Goal: Navigation & Orientation: Find specific page/section

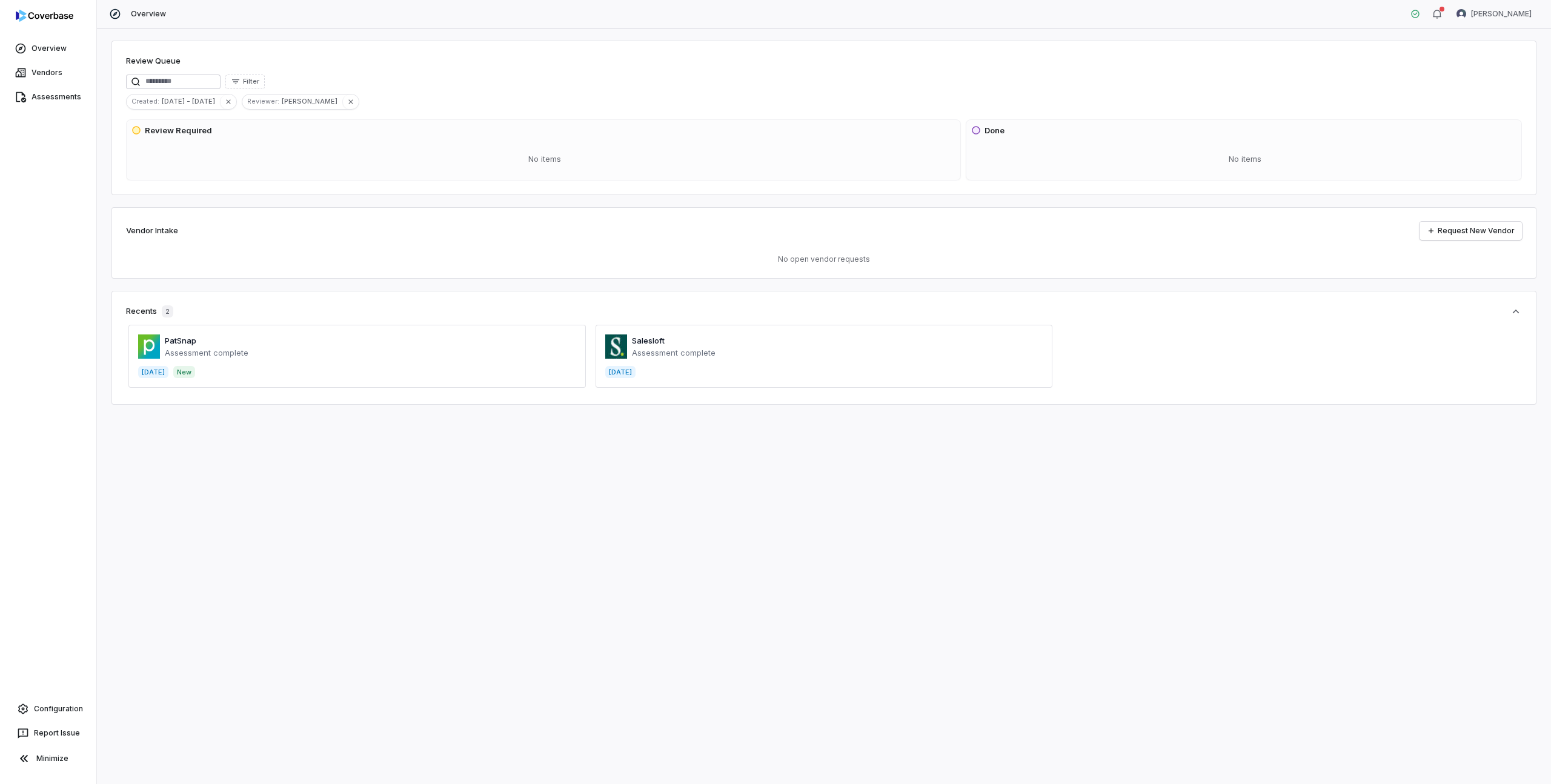
click at [651, 342] on span at bounding box center [824, 356] width 457 height 63
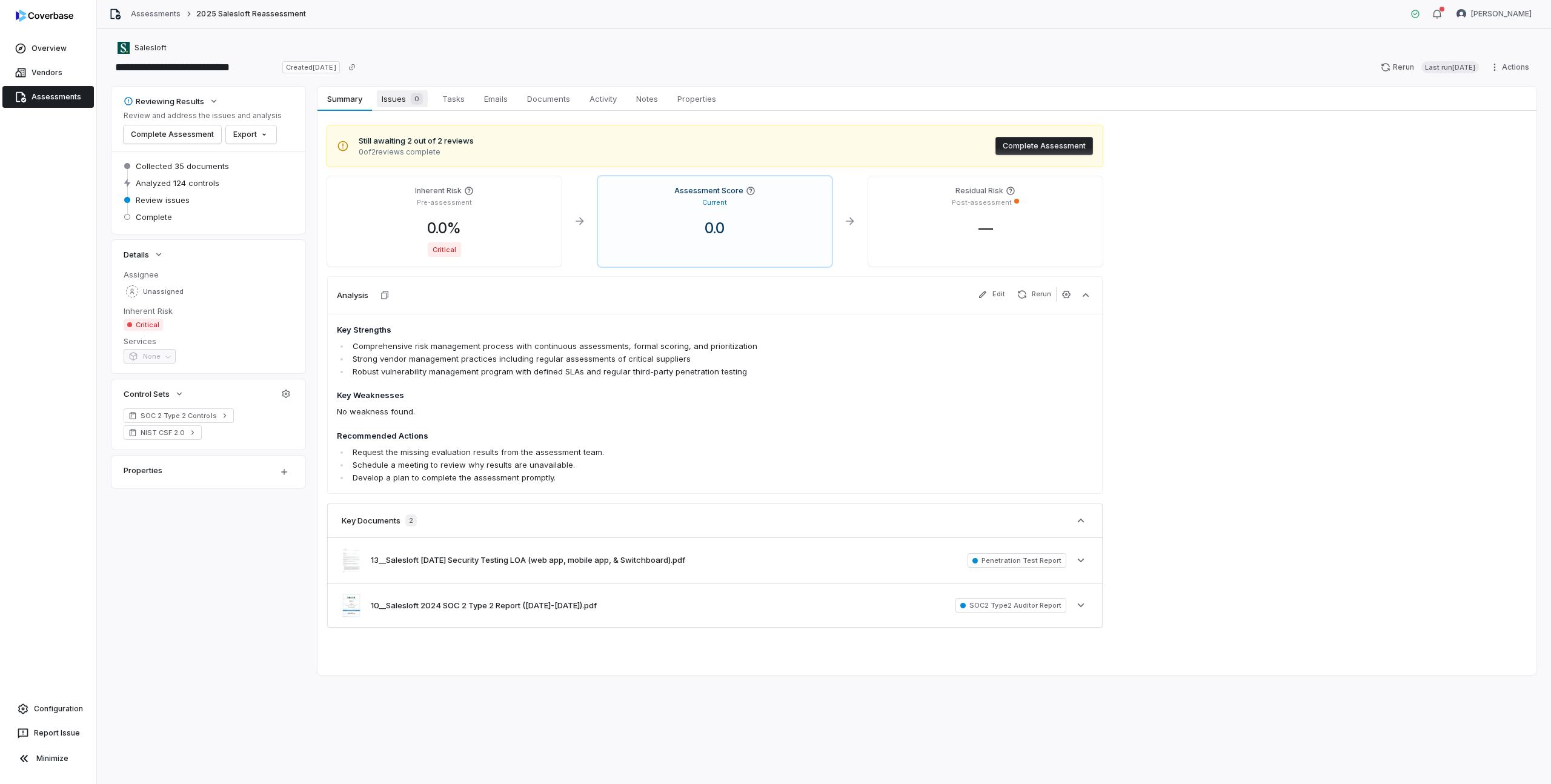
click at [402, 101] on span "Issues 0" at bounding box center [402, 98] width 51 height 17
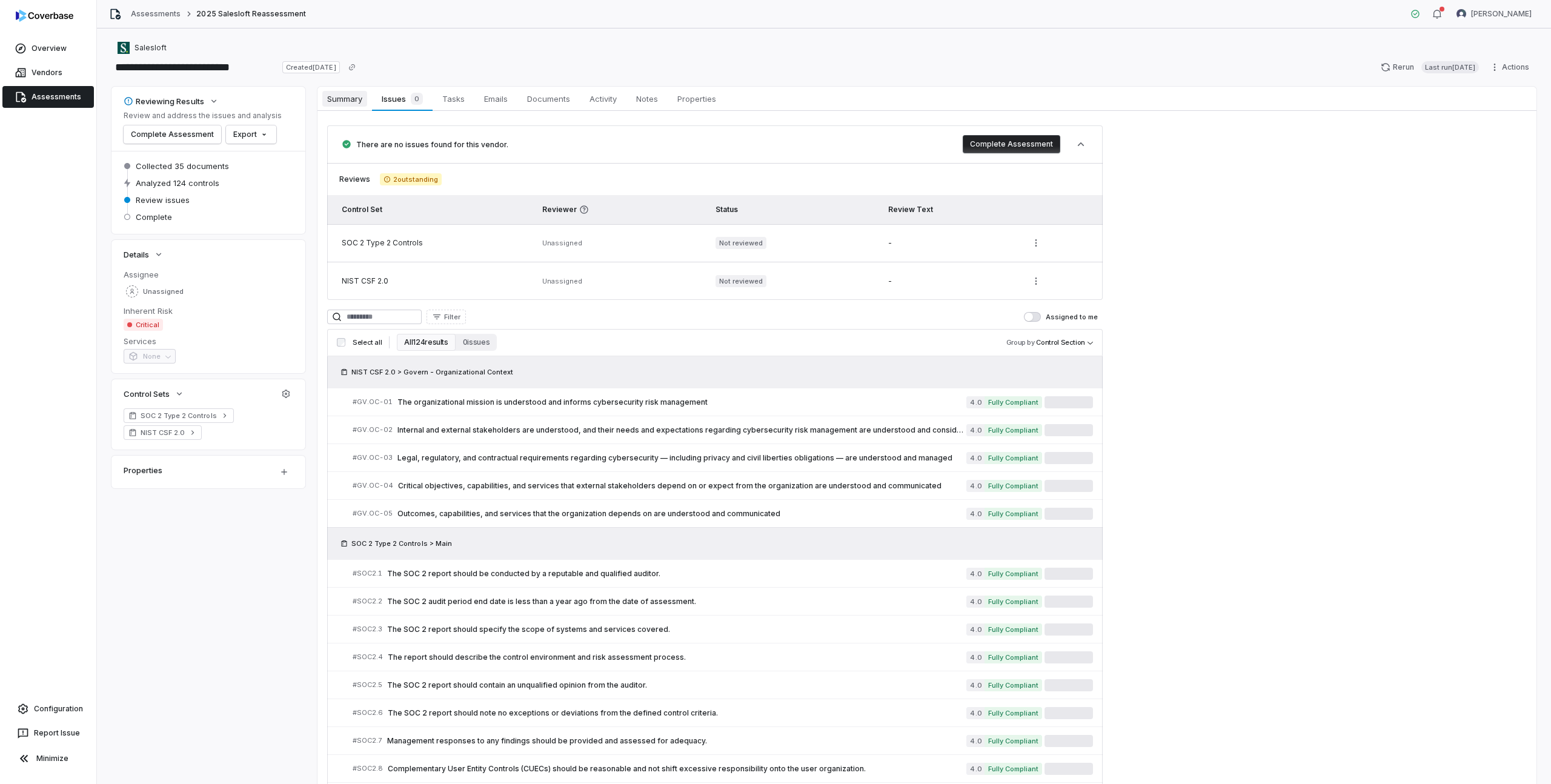
click at [347, 99] on span "Summary" at bounding box center [345, 99] width 45 height 16
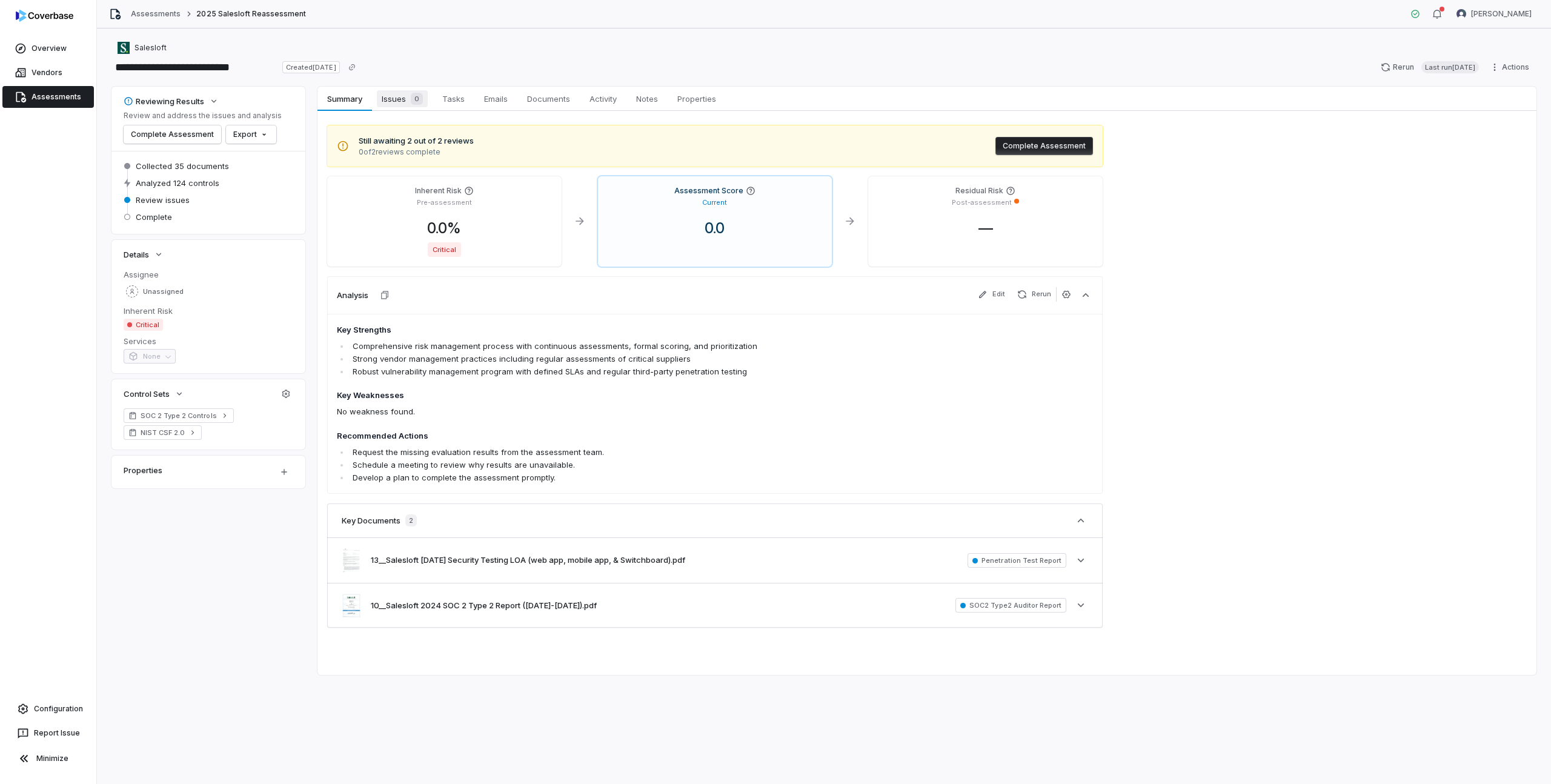
click at [412, 103] on span "0" at bounding box center [417, 98] width 12 height 12
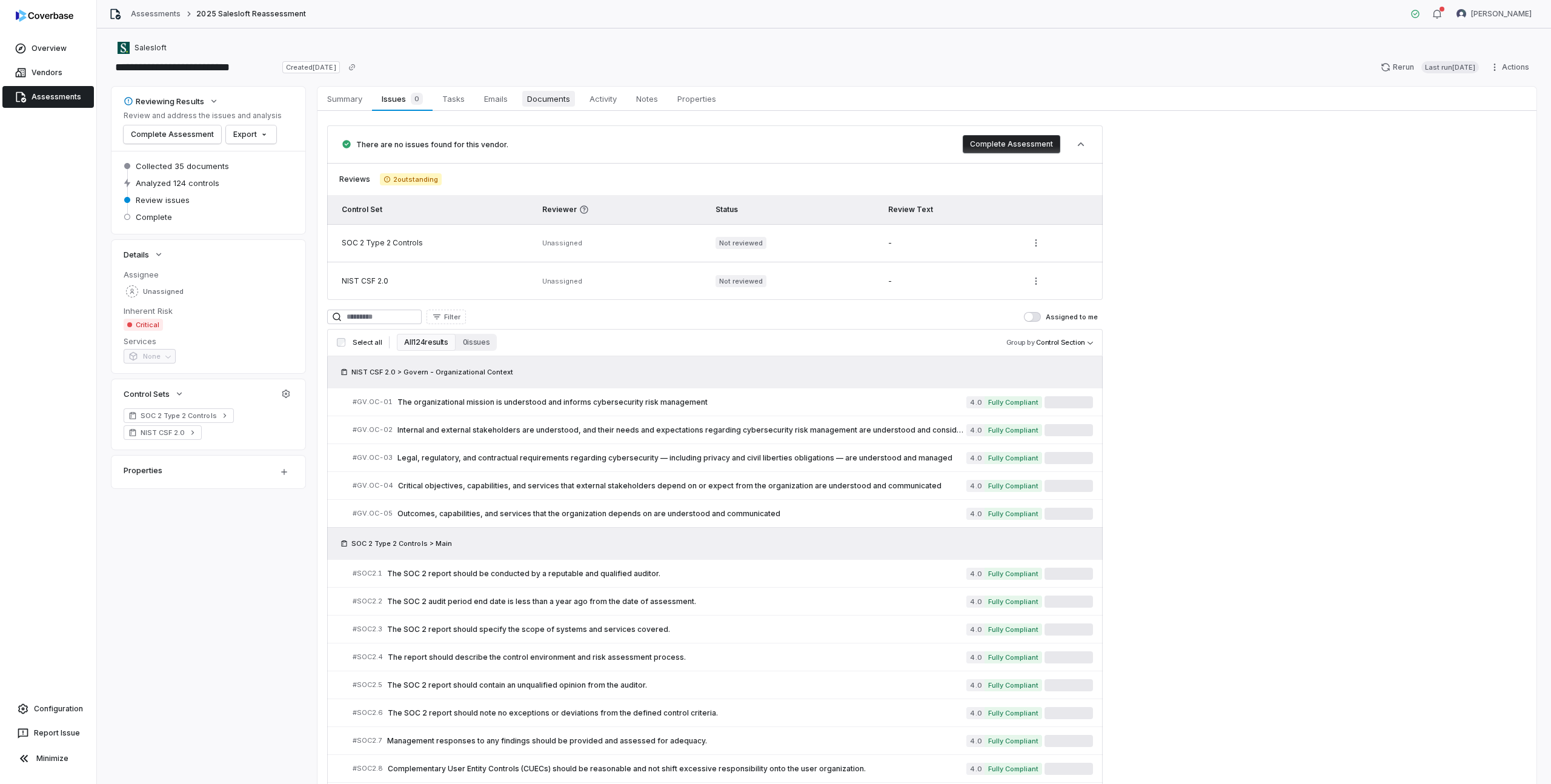
click at [545, 94] on span "Documents" at bounding box center [548, 99] width 52 height 16
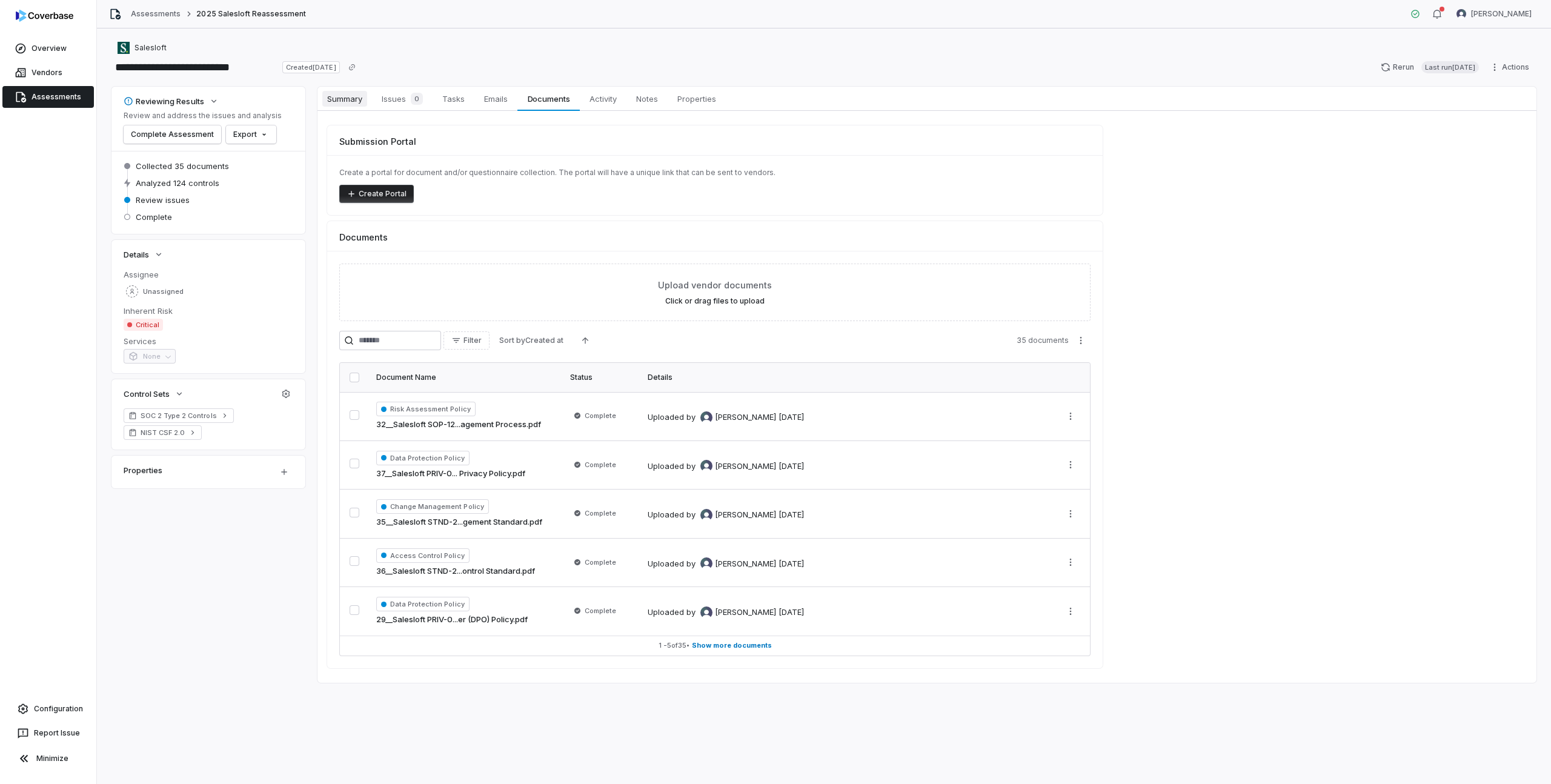
click at [331, 95] on span "Summary" at bounding box center [345, 99] width 45 height 16
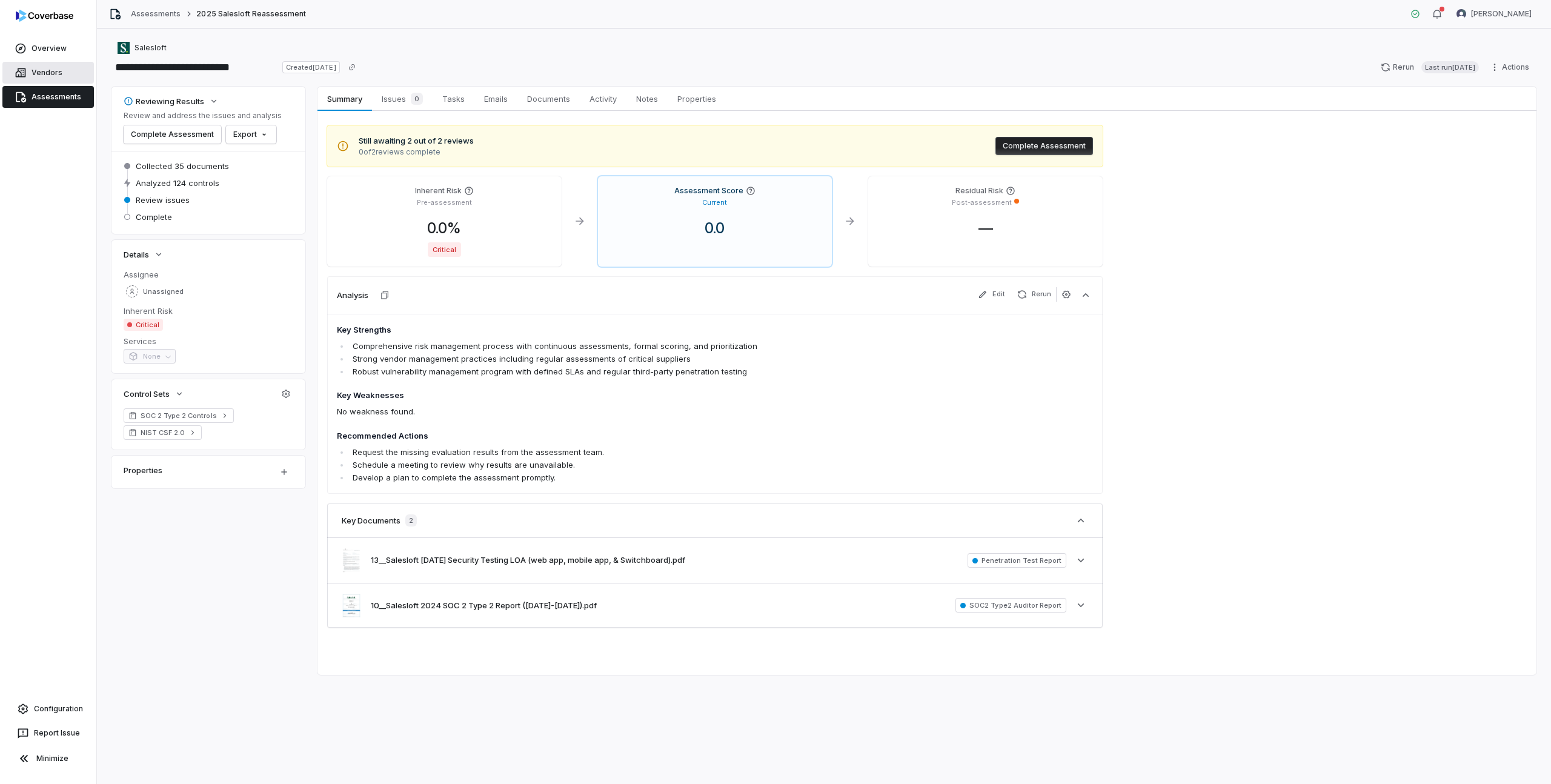
click at [48, 69] on link "Vendors" at bounding box center [48, 73] width 92 height 22
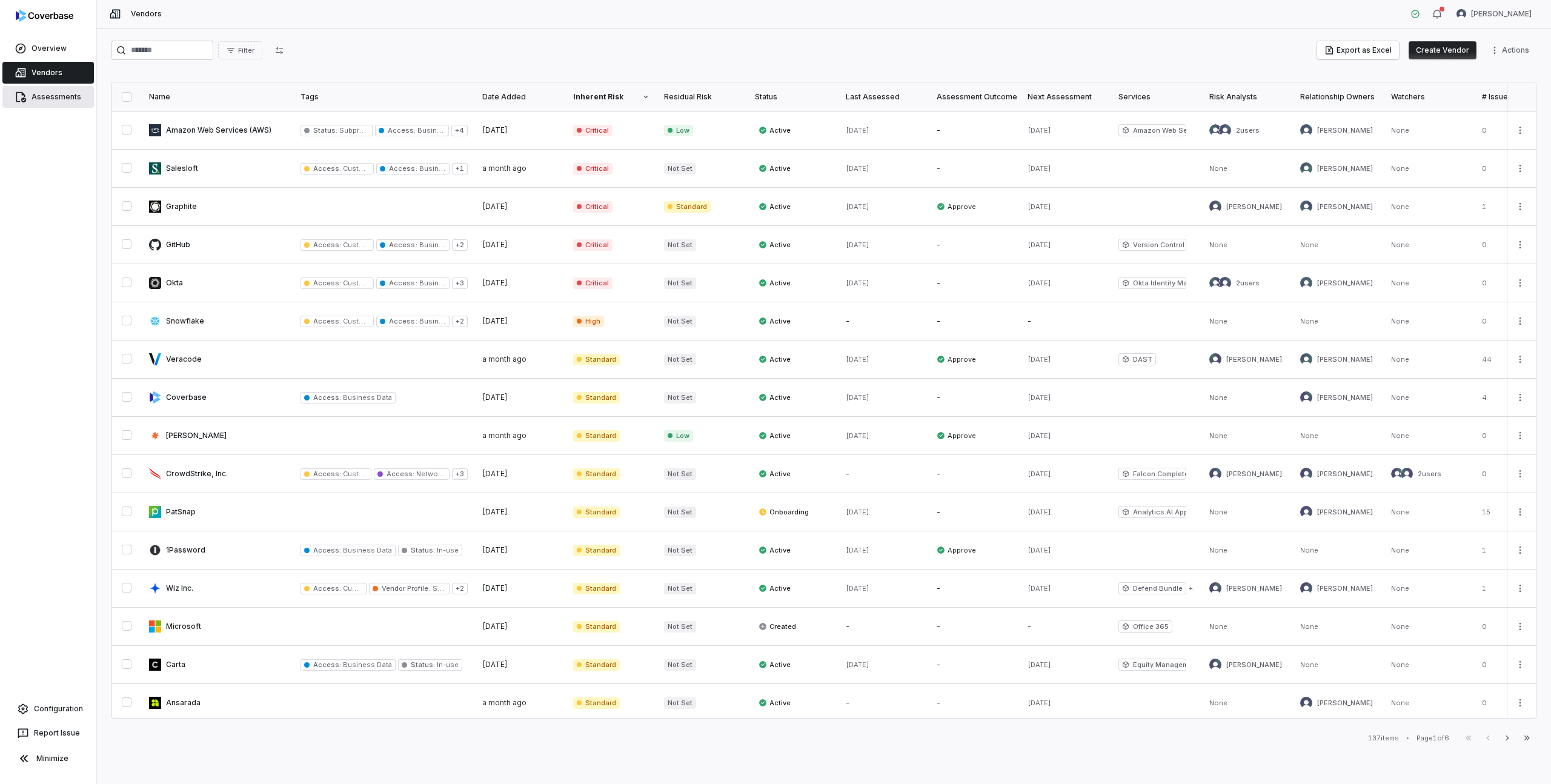
click at [56, 95] on link "Assessments" at bounding box center [48, 97] width 92 height 22
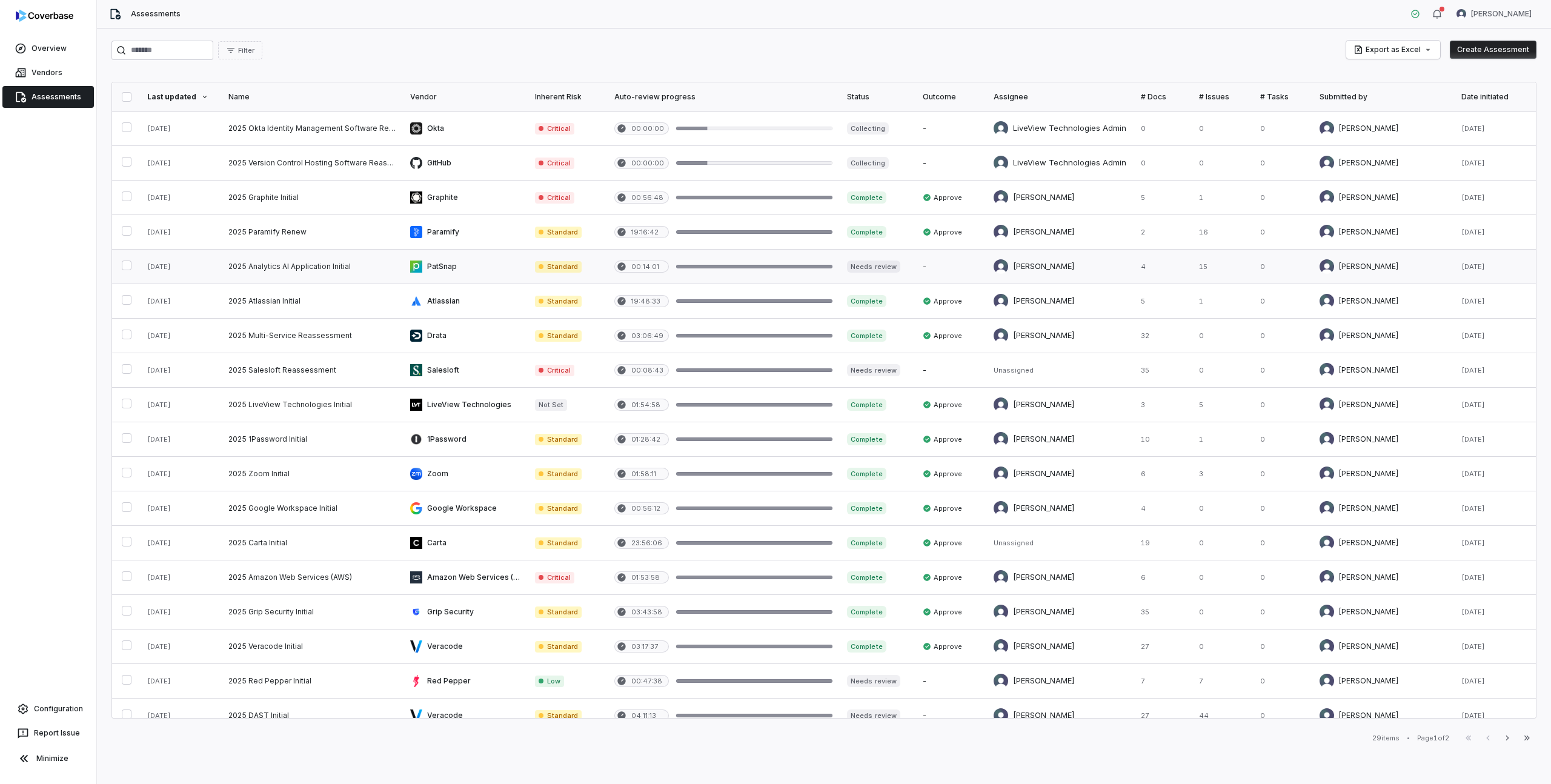
click at [328, 265] on link at bounding box center [312, 266] width 182 height 34
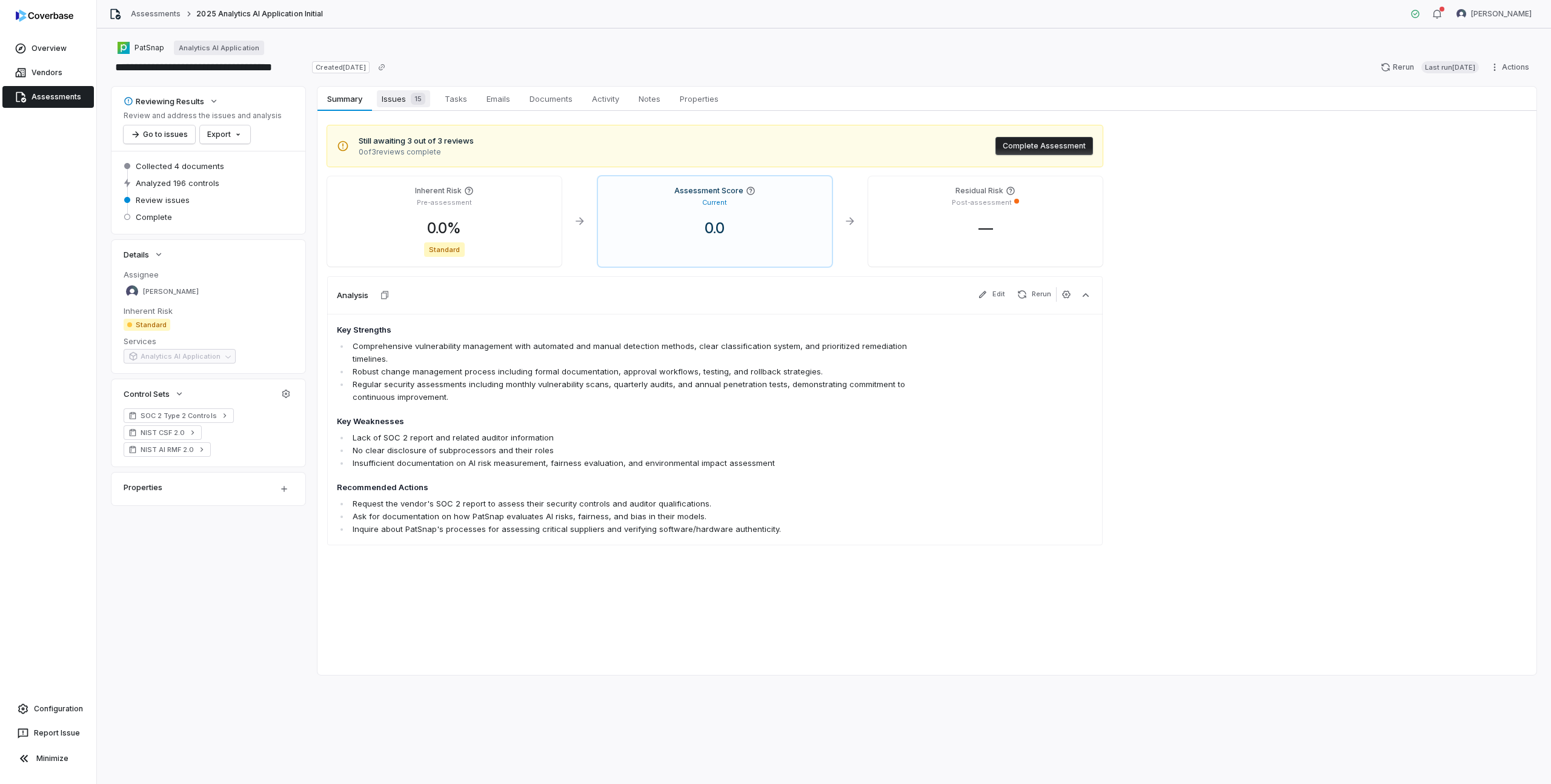
click at [413, 110] on link "Issues 15 Issues 15" at bounding box center [403, 98] width 63 height 24
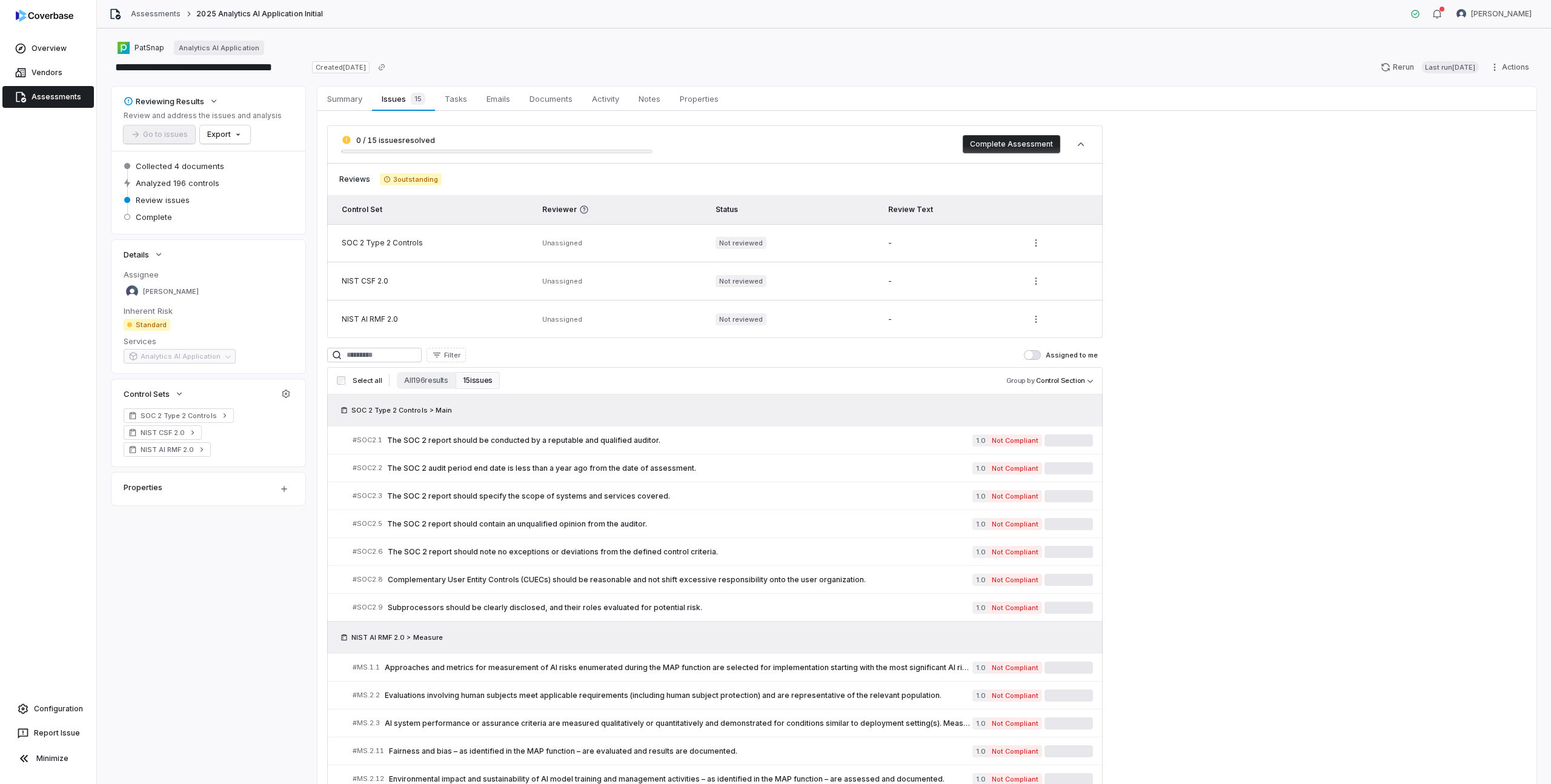
click at [481, 380] on button "15 issues" at bounding box center [478, 380] width 44 height 17
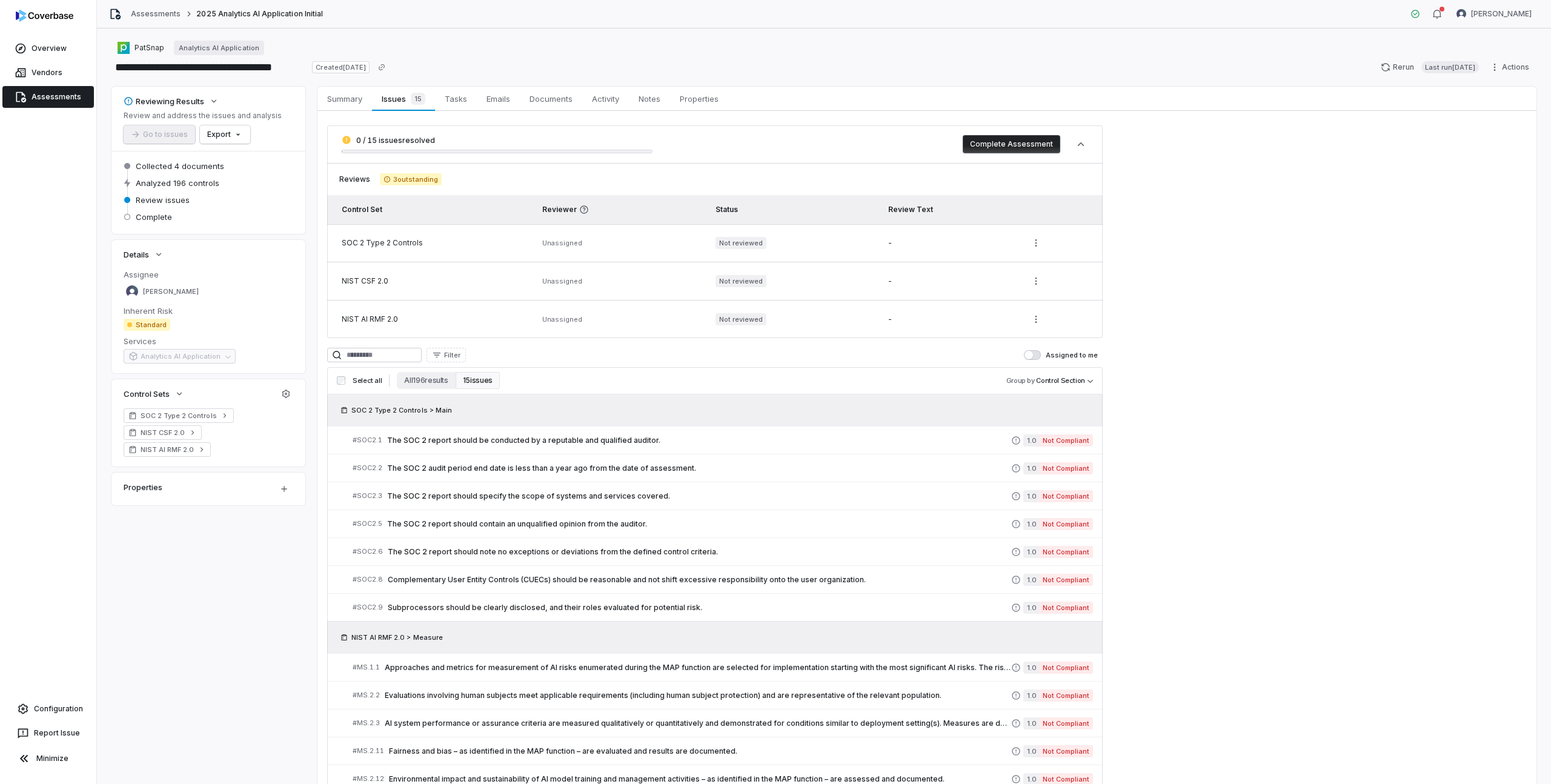
click at [47, 95] on link "Assessments" at bounding box center [48, 97] width 92 height 22
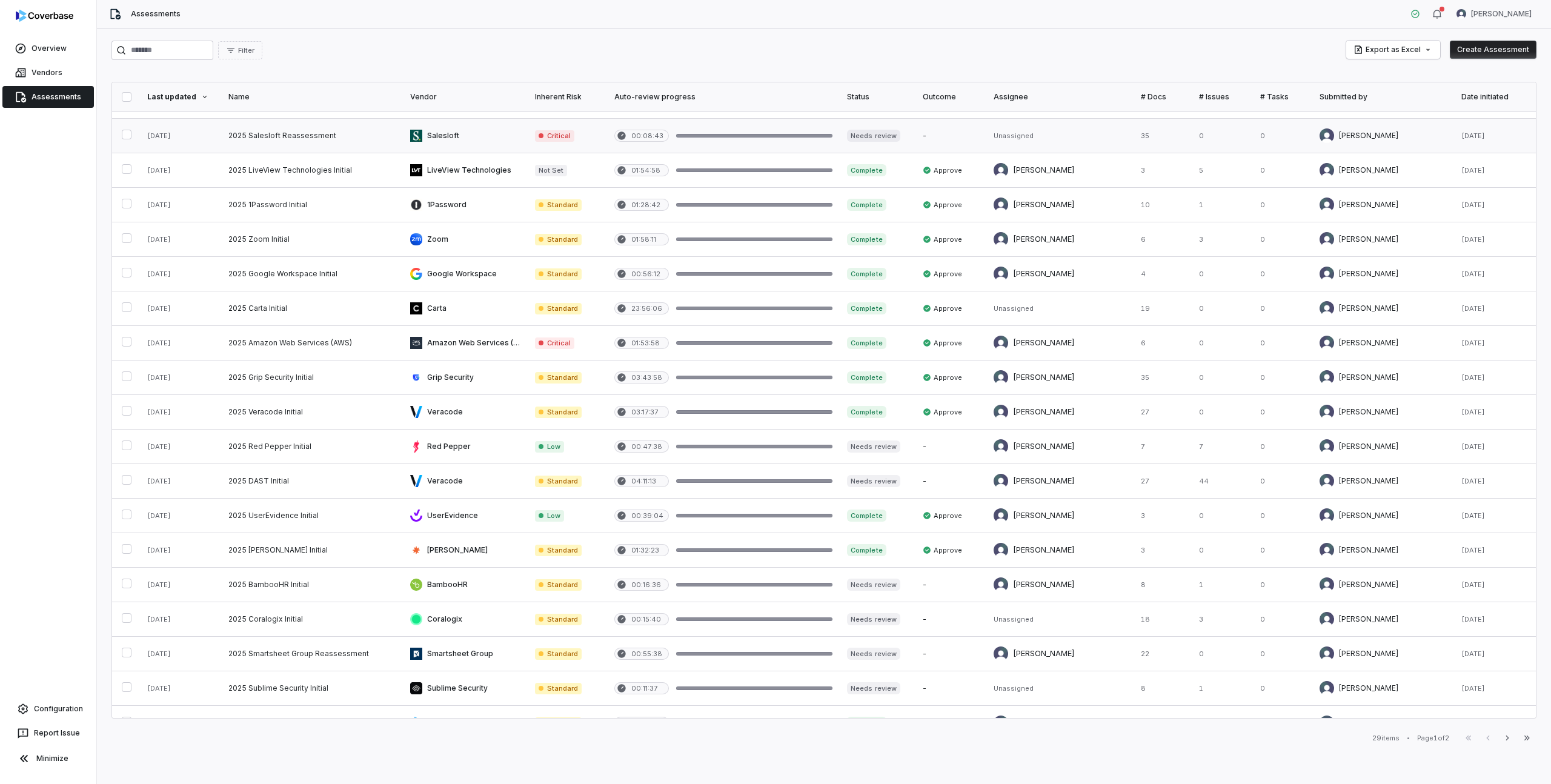
scroll to position [256, 0]
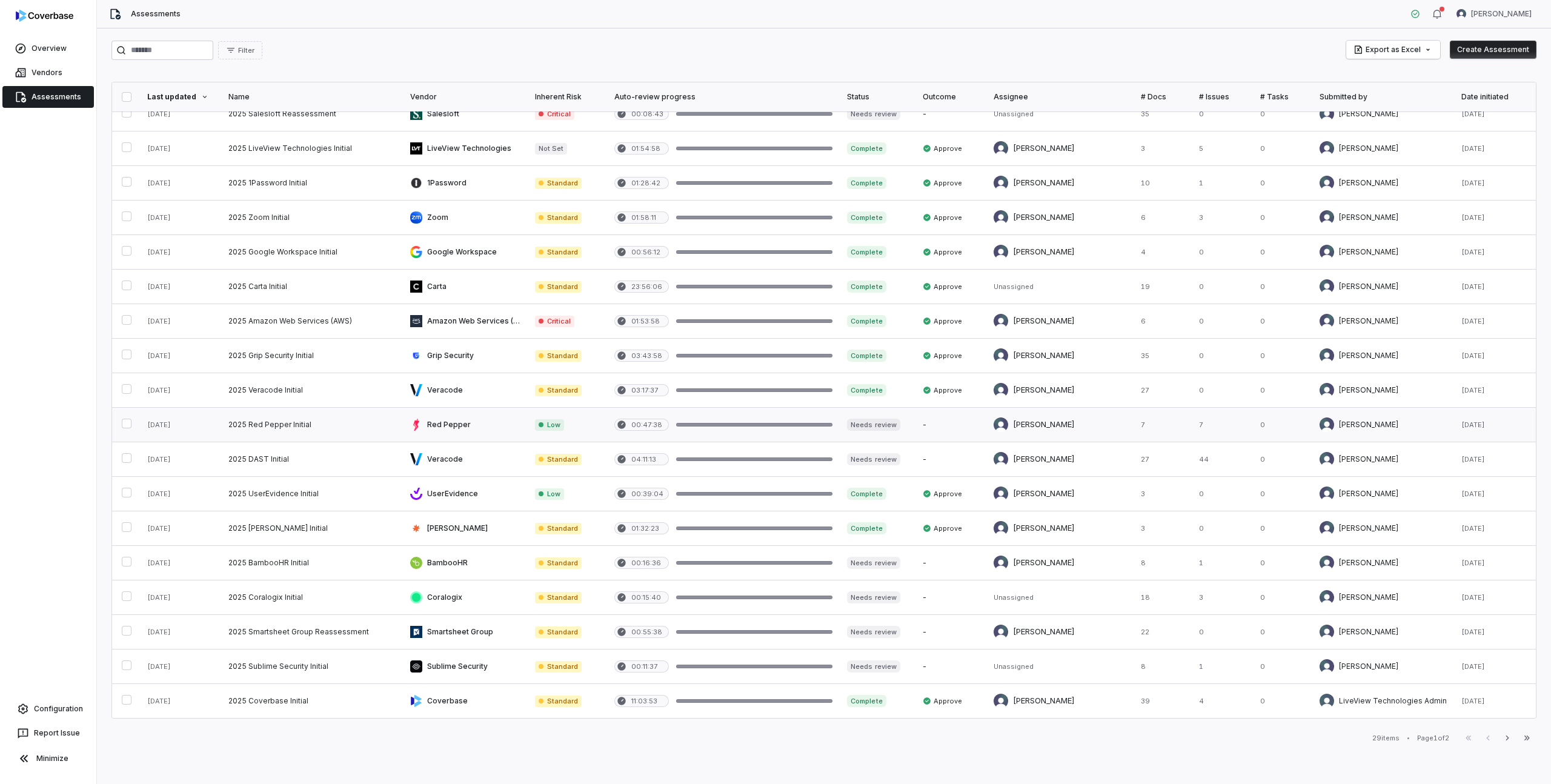
click at [293, 425] on link at bounding box center [312, 424] width 182 height 34
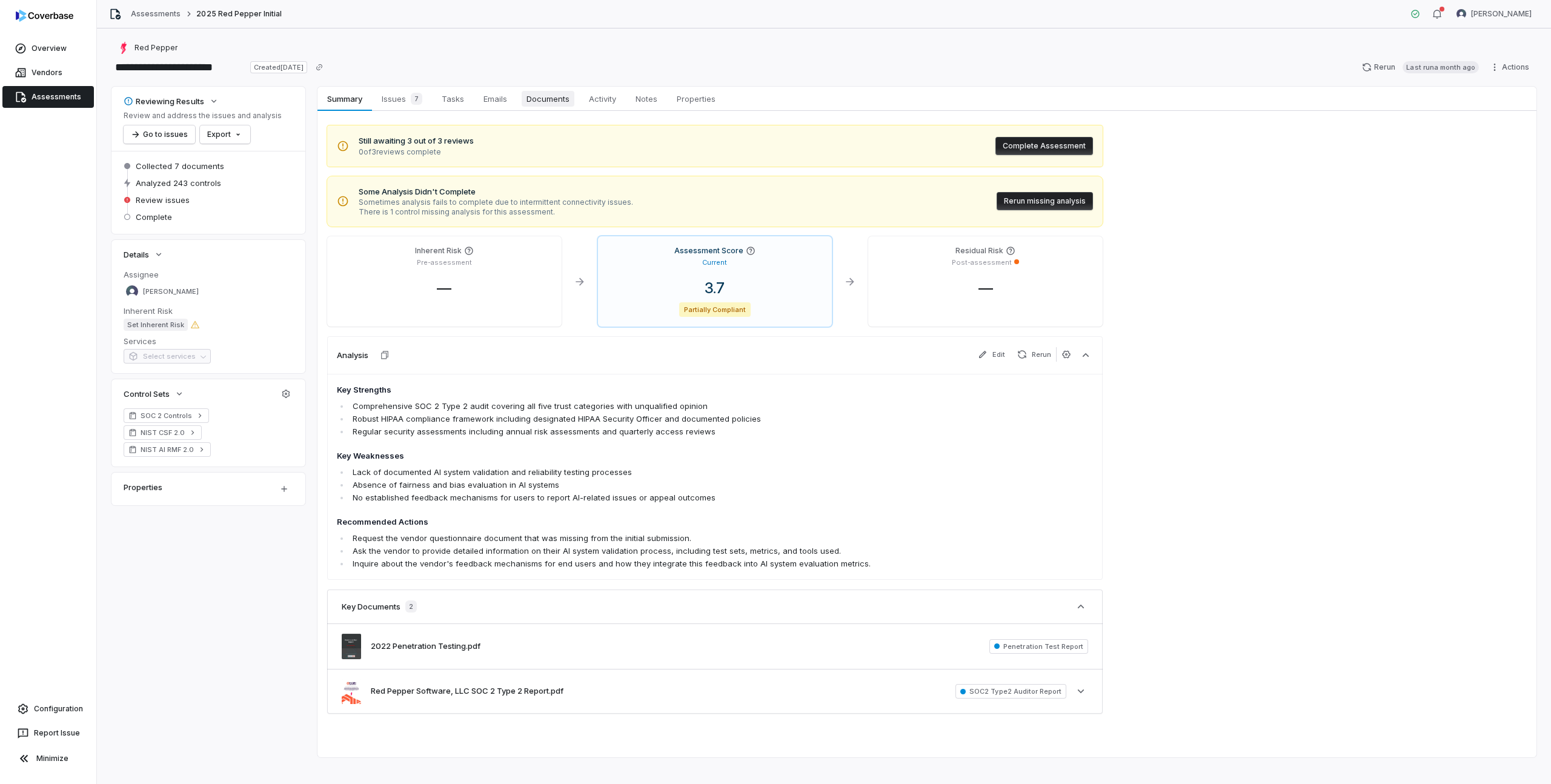
click at [553, 95] on span "Documents" at bounding box center [548, 99] width 52 height 16
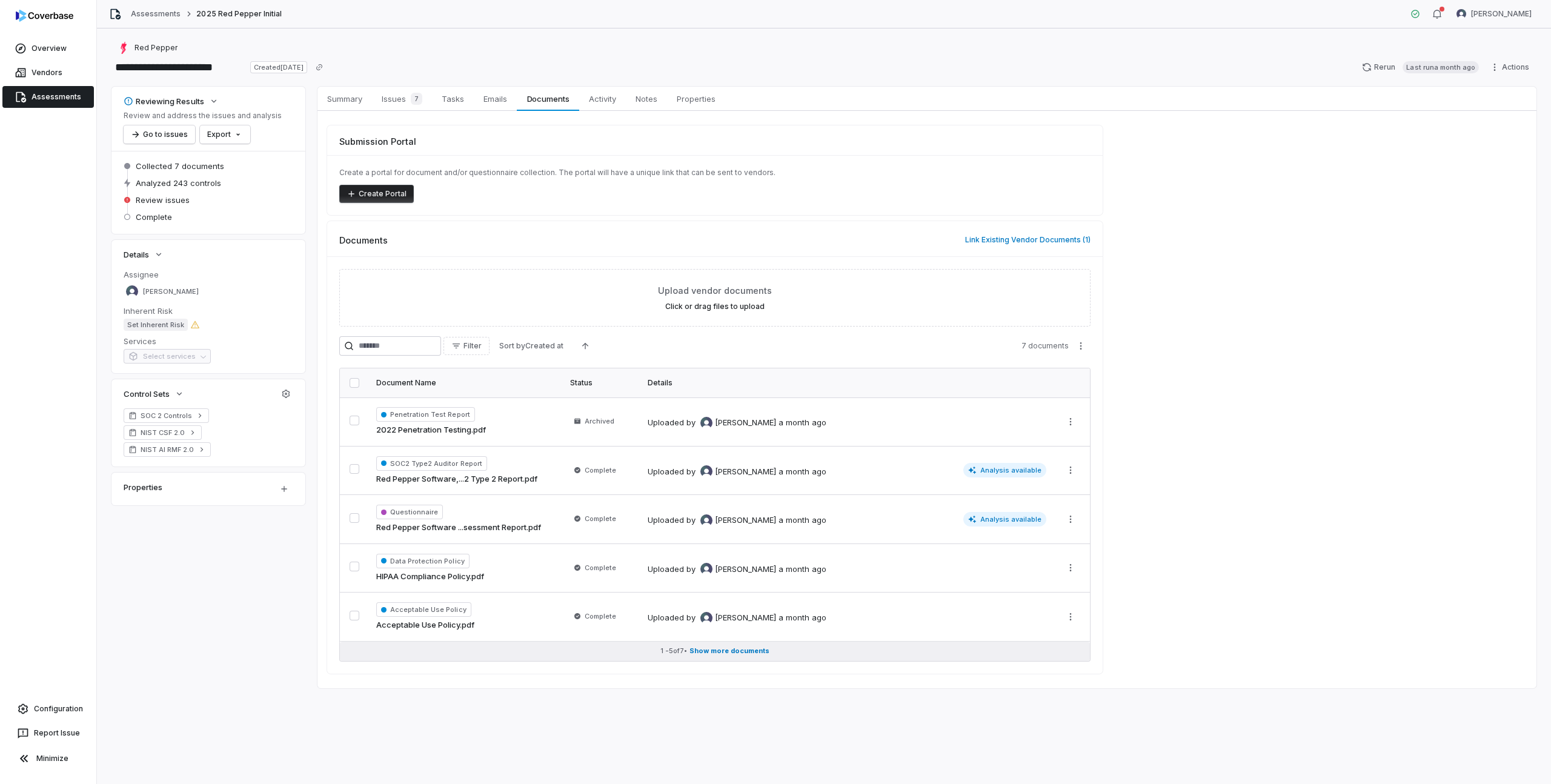
click at [716, 653] on span "Show more documents" at bounding box center [730, 651] width 80 height 9
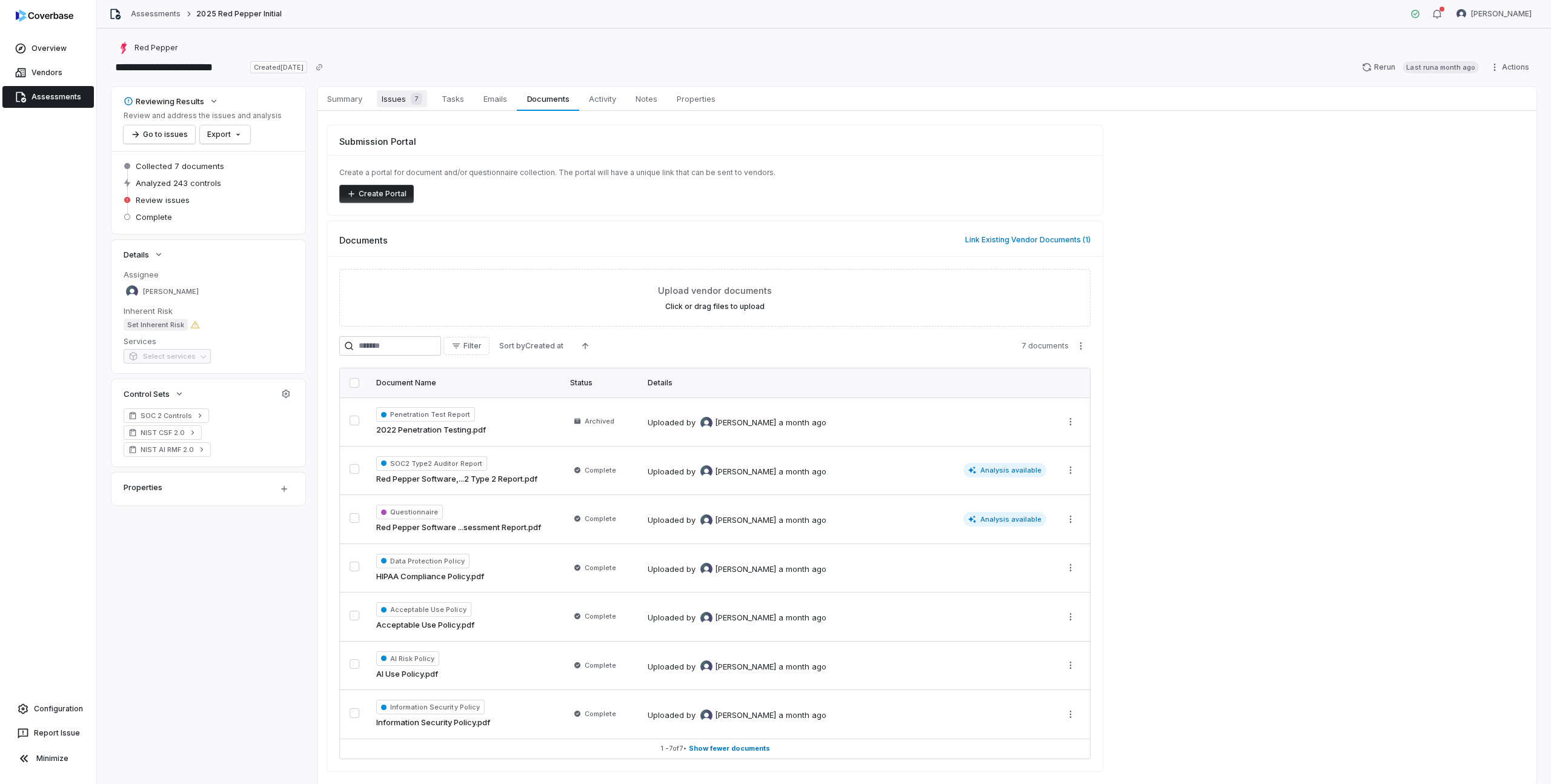
click at [392, 105] on span "Issues 7" at bounding box center [401, 98] width 50 height 17
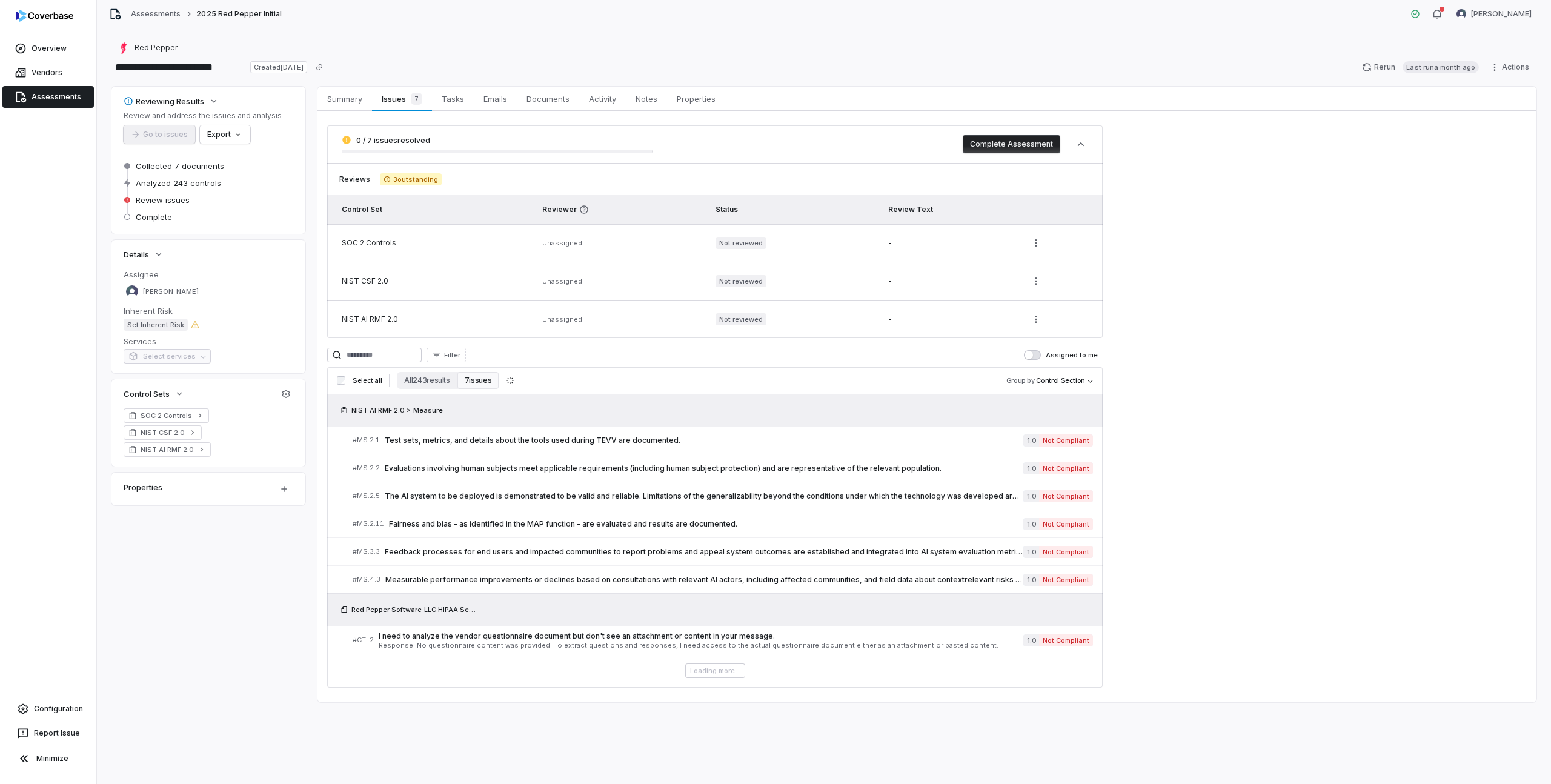
click at [481, 379] on button "7 issues" at bounding box center [478, 380] width 42 height 17
click at [41, 71] on link "Vendors" at bounding box center [48, 73] width 92 height 22
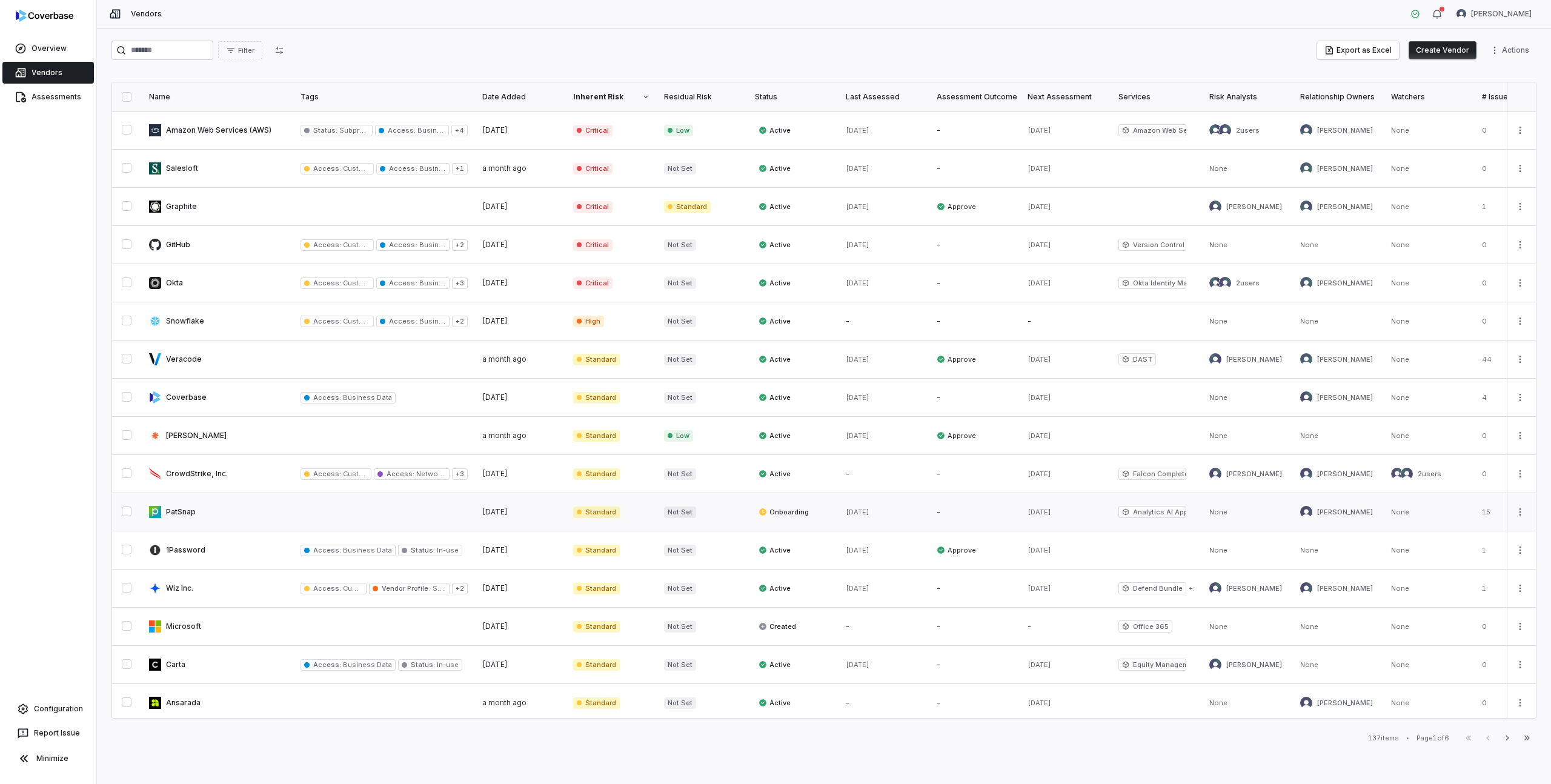
click at [179, 507] on link at bounding box center [218, 512] width 151 height 38
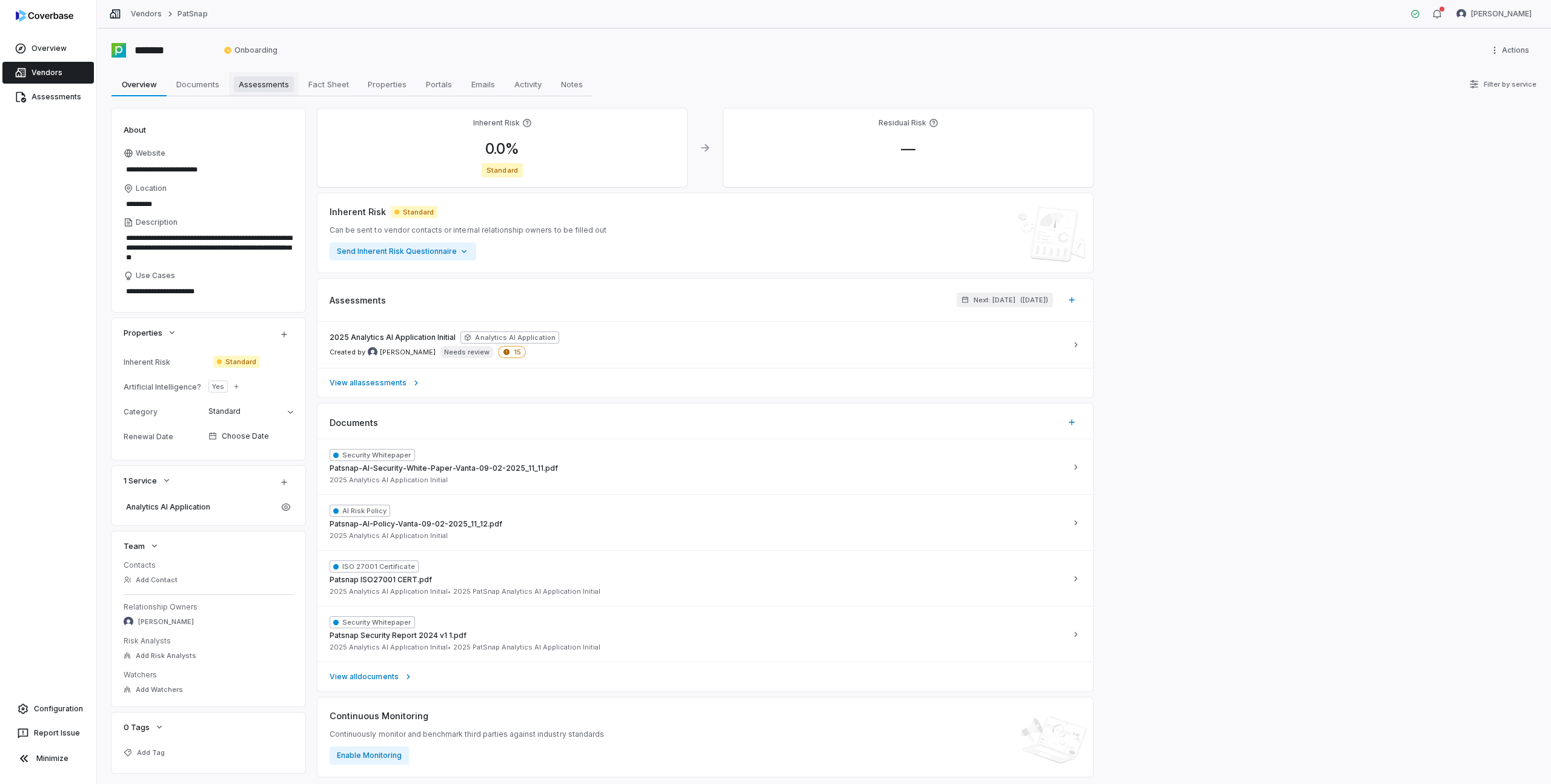
click at [265, 86] on span "Assessments" at bounding box center [264, 84] width 60 height 16
type textarea "*"
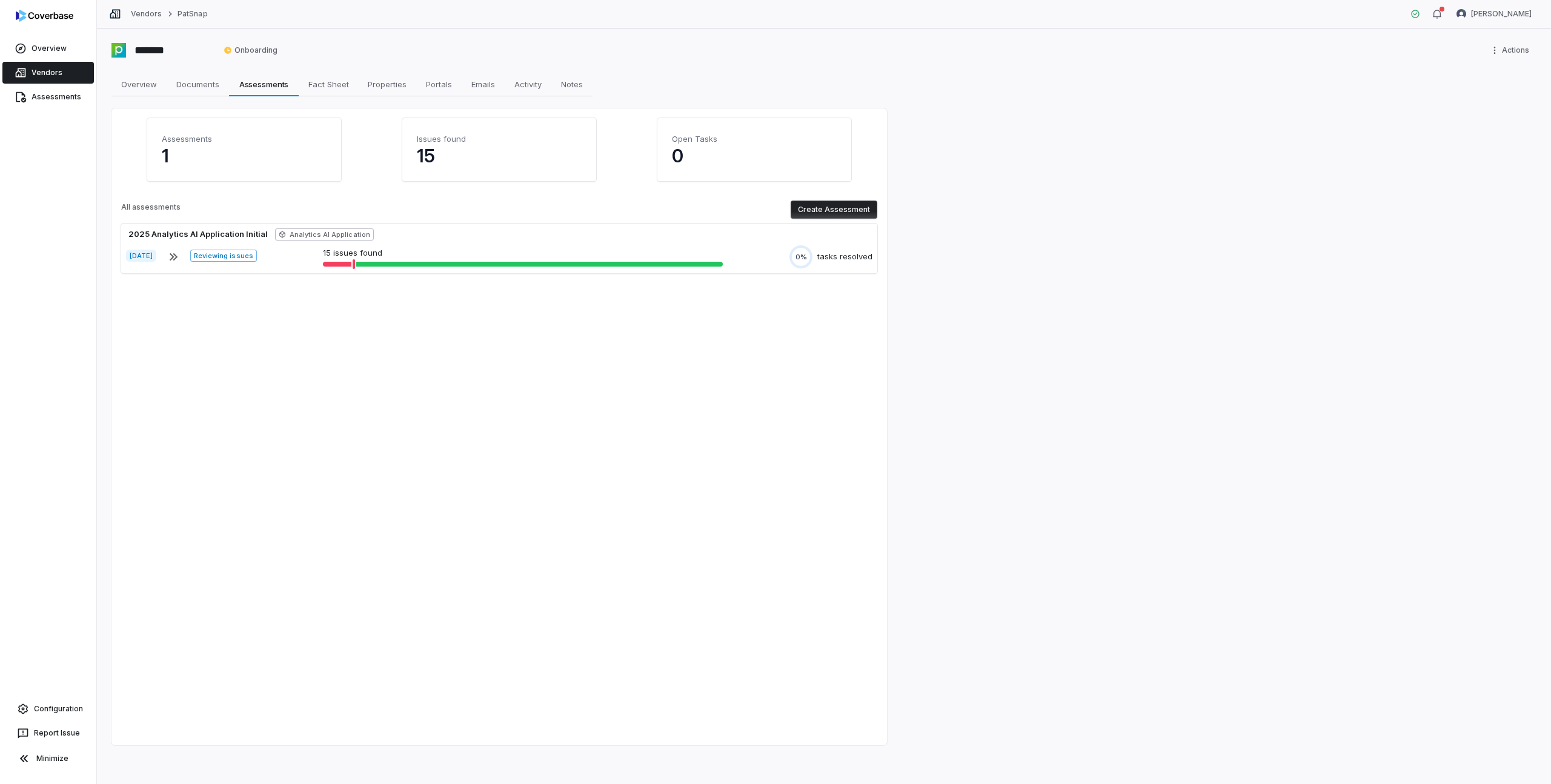
click at [31, 73] on link "Vendors" at bounding box center [48, 73] width 92 height 22
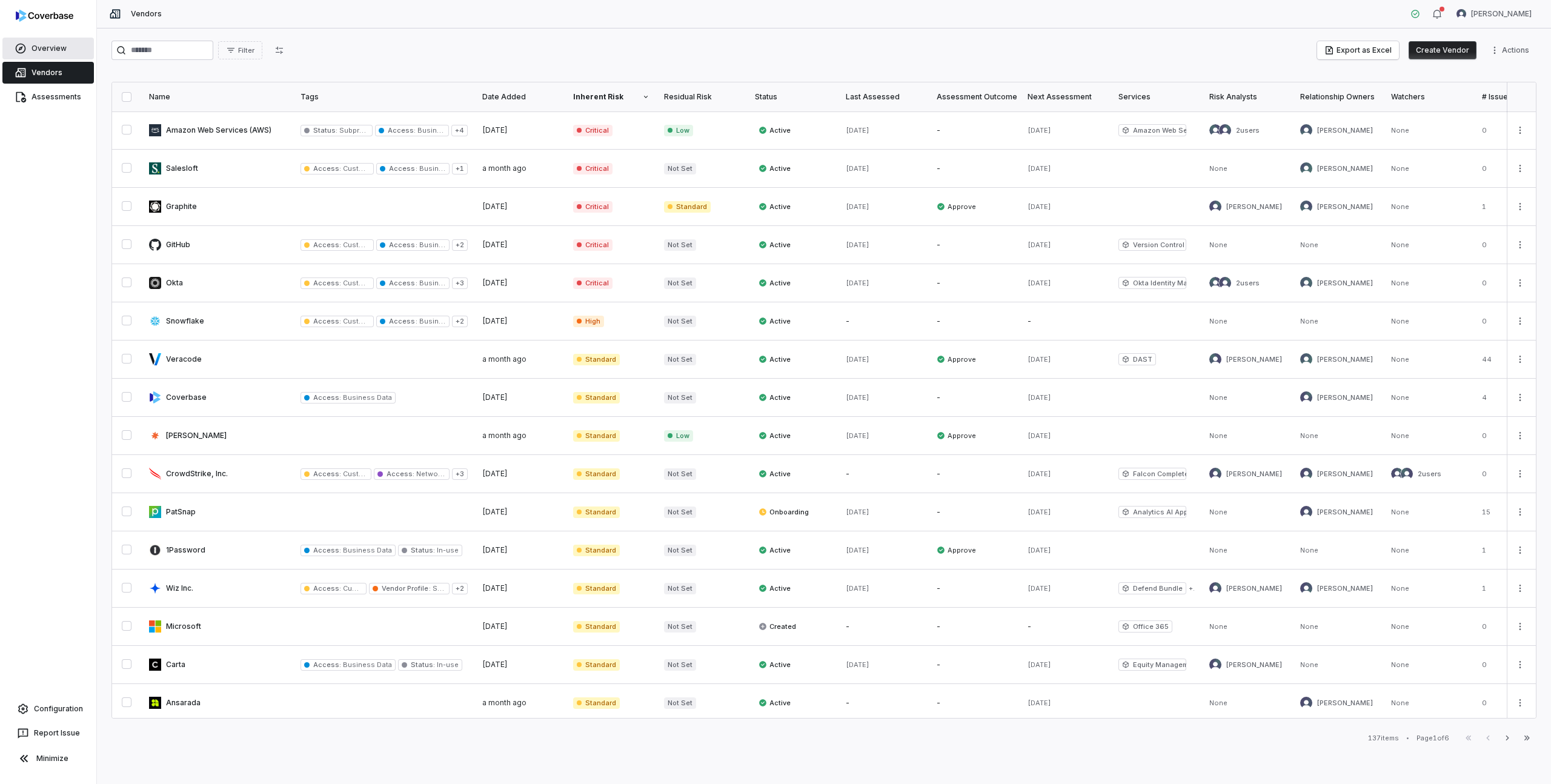
click at [44, 49] on link "Overview" at bounding box center [48, 49] width 92 height 22
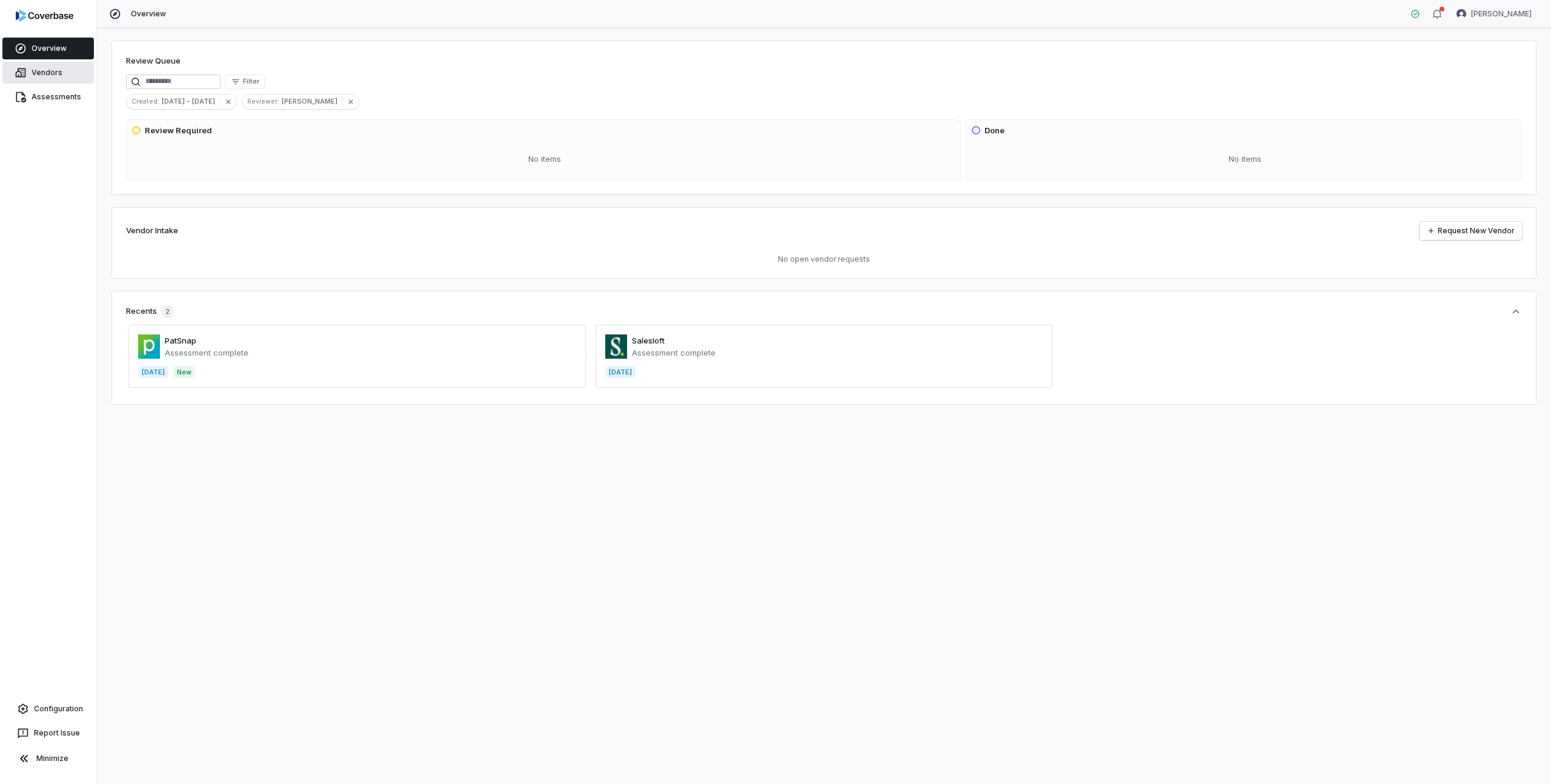
click at [49, 75] on link "Vendors" at bounding box center [48, 73] width 92 height 22
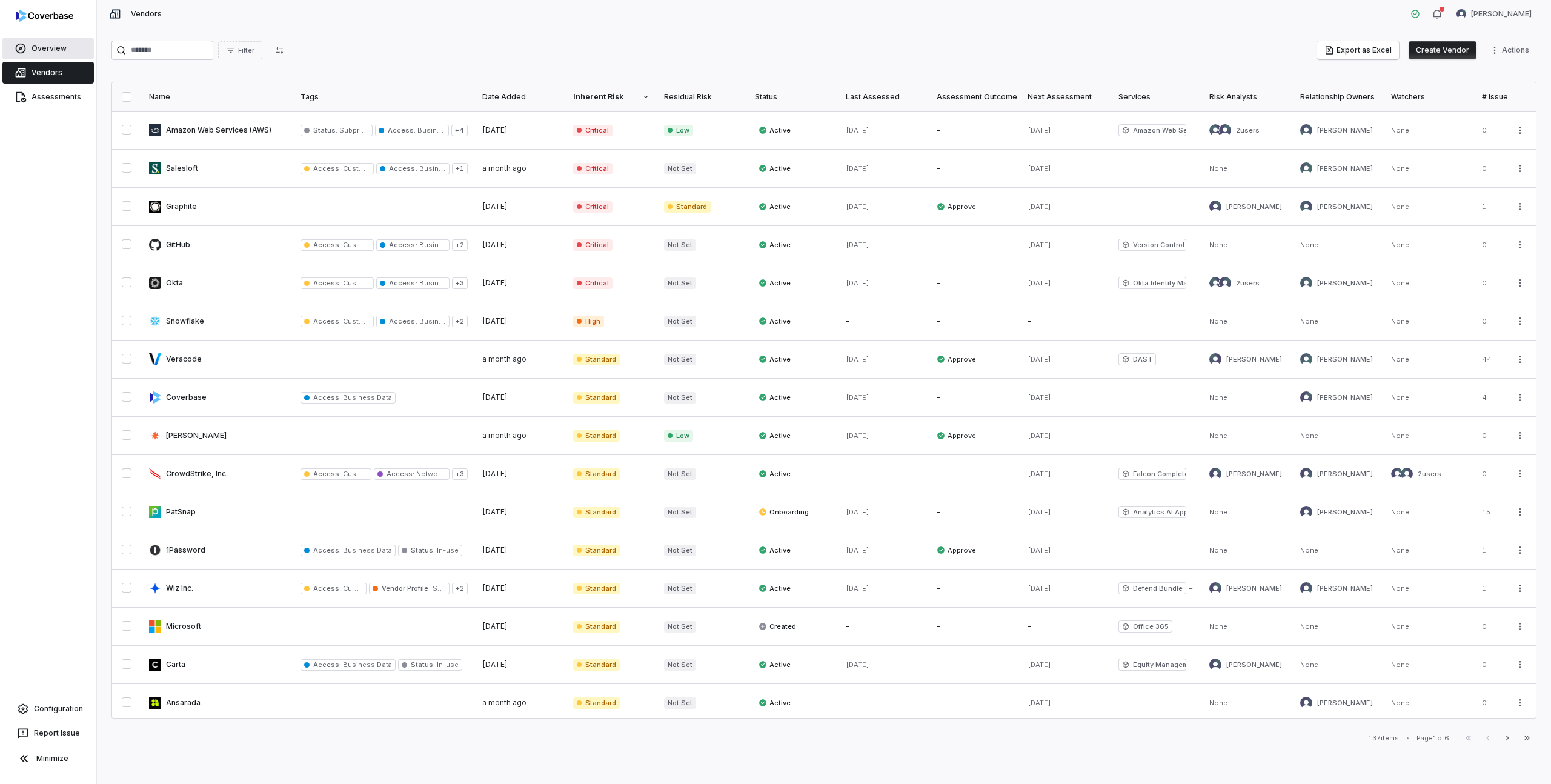
click at [51, 57] on link "Overview" at bounding box center [48, 49] width 92 height 22
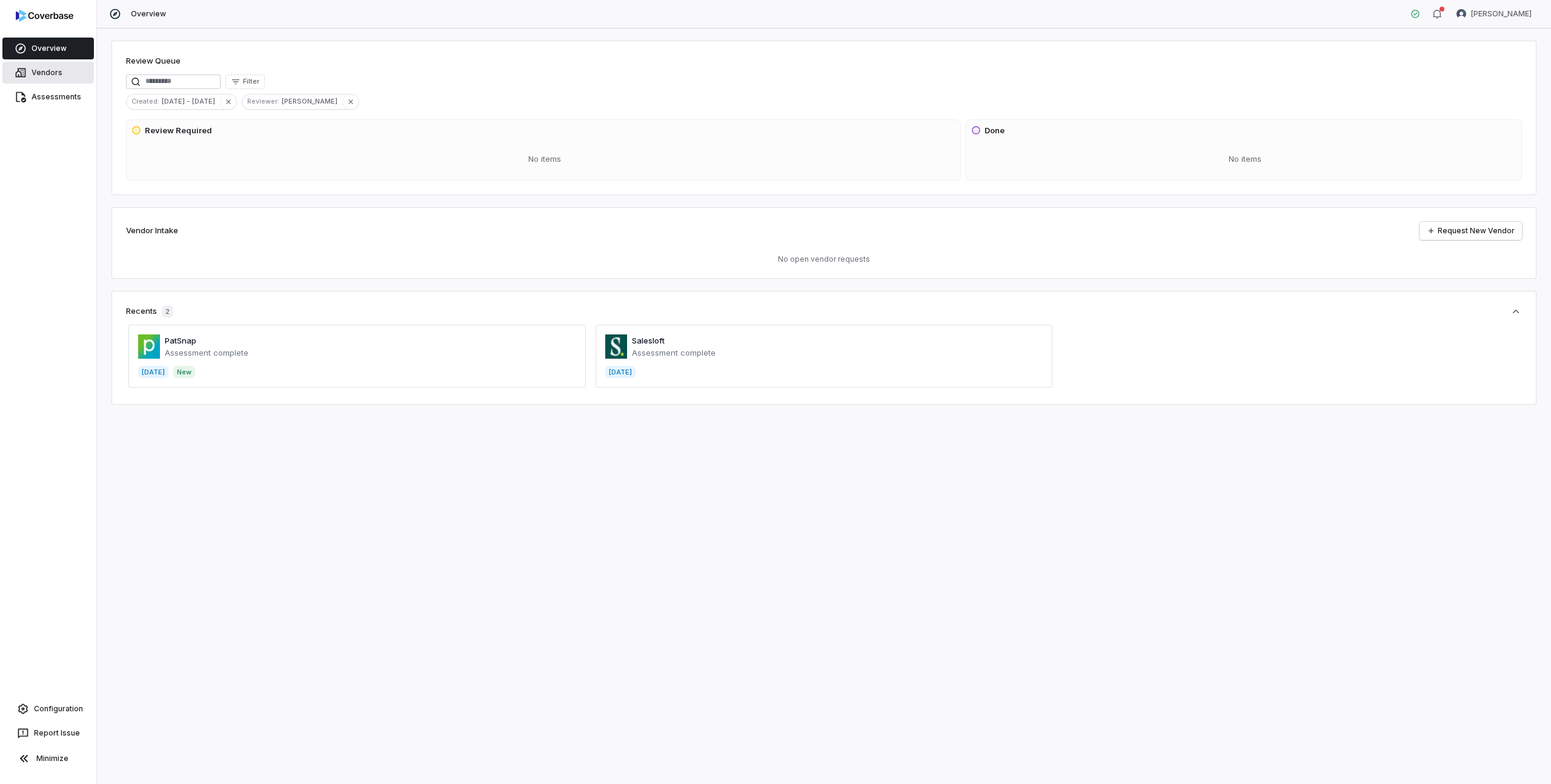
click at [52, 76] on link "Vendors" at bounding box center [48, 73] width 92 height 22
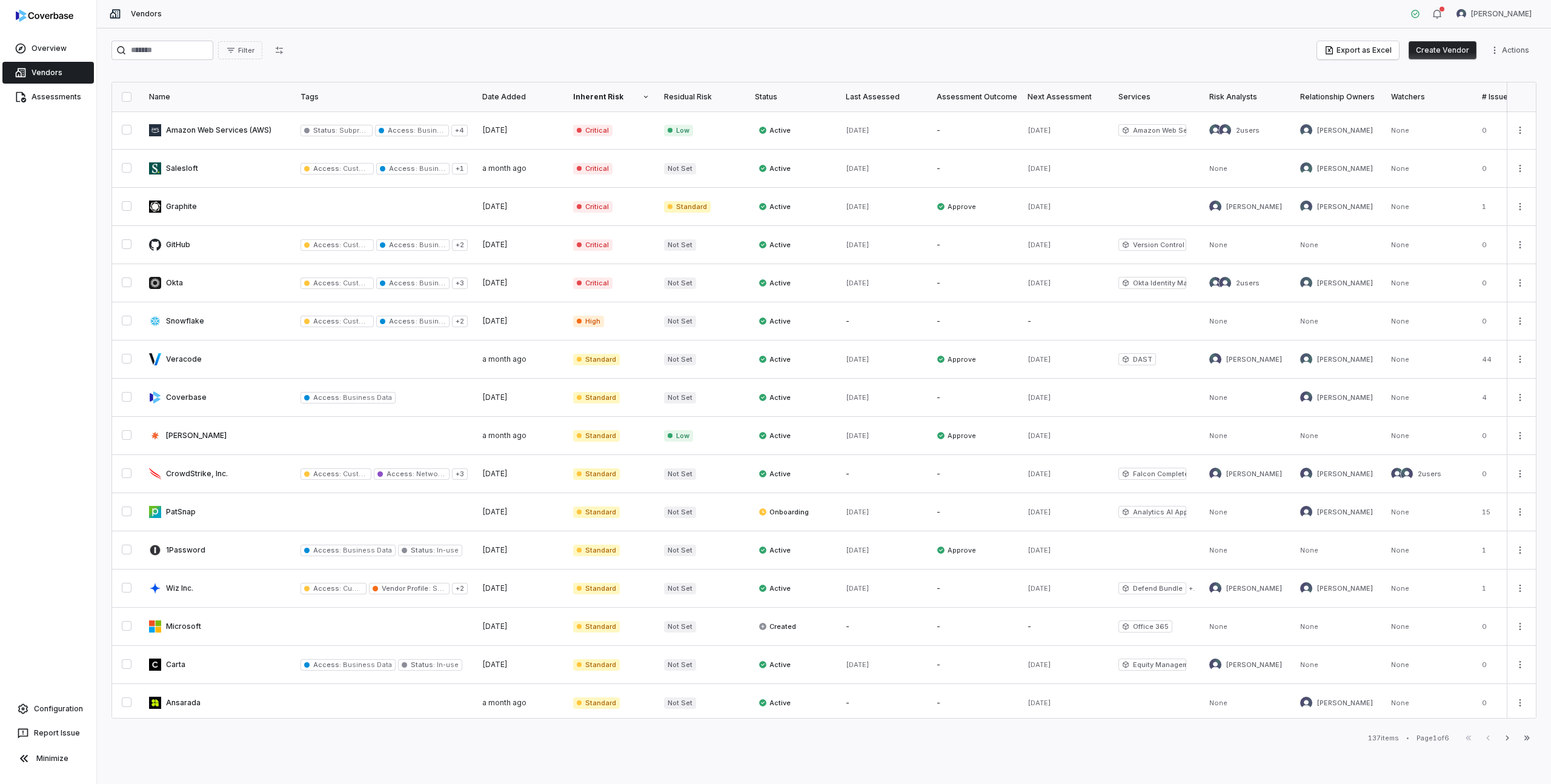
click at [534, 55] on div "Filter Export as Excel Create Vendor Actions" at bounding box center [824, 50] width 1425 height 20
click at [883, 54] on div "Filter Export as Excel Create Vendor Actions" at bounding box center [824, 50] width 1425 height 20
click at [52, 68] on link "Vendors" at bounding box center [48, 73] width 92 height 22
click at [33, 74] on link "Vendors" at bounding box center [48, 73] width 92 height 22
